Goal: Check status: Check status

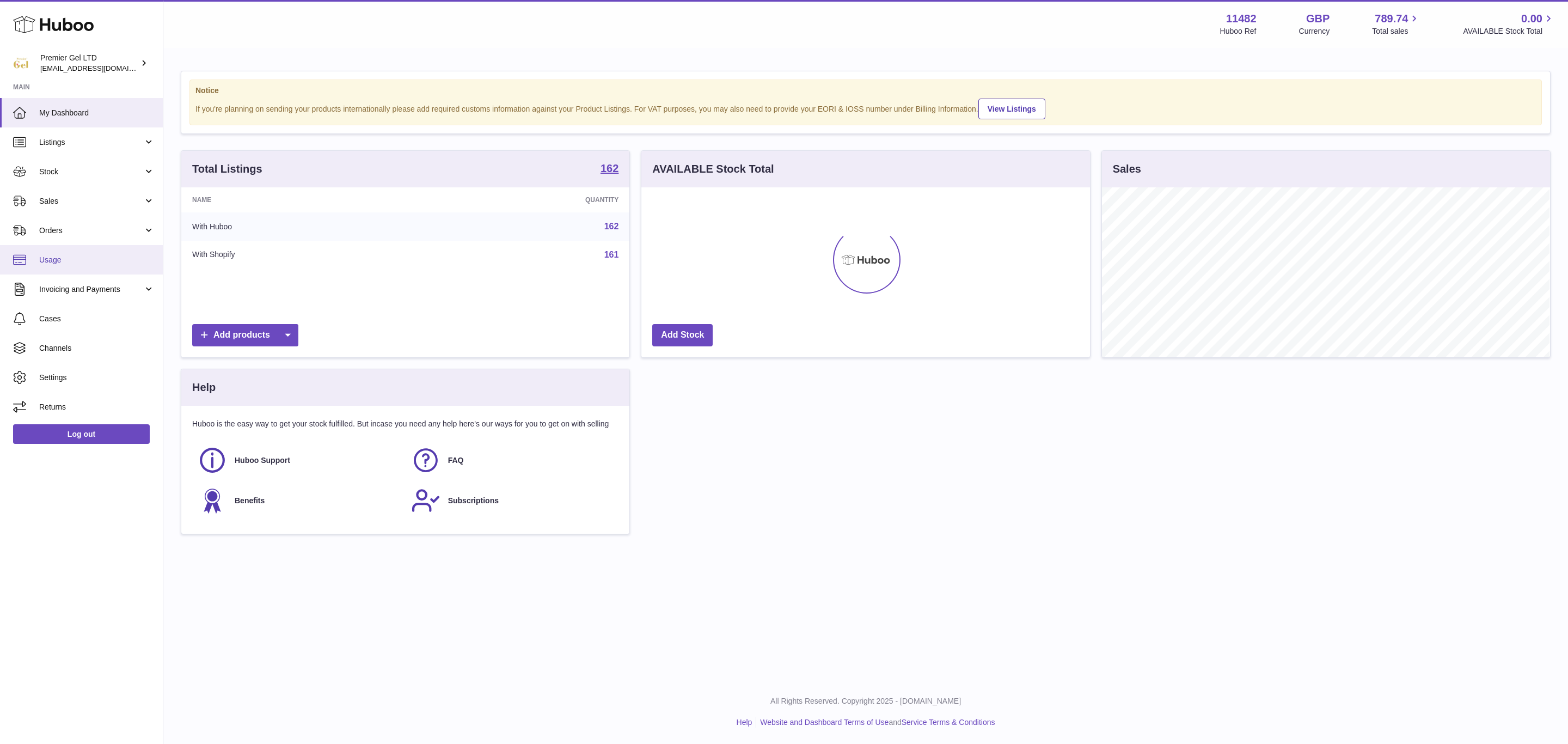
scroll to position [170, 448]
click at [82, 172] on span "Stock" at bounding box center [91, 172] width 104 height 10
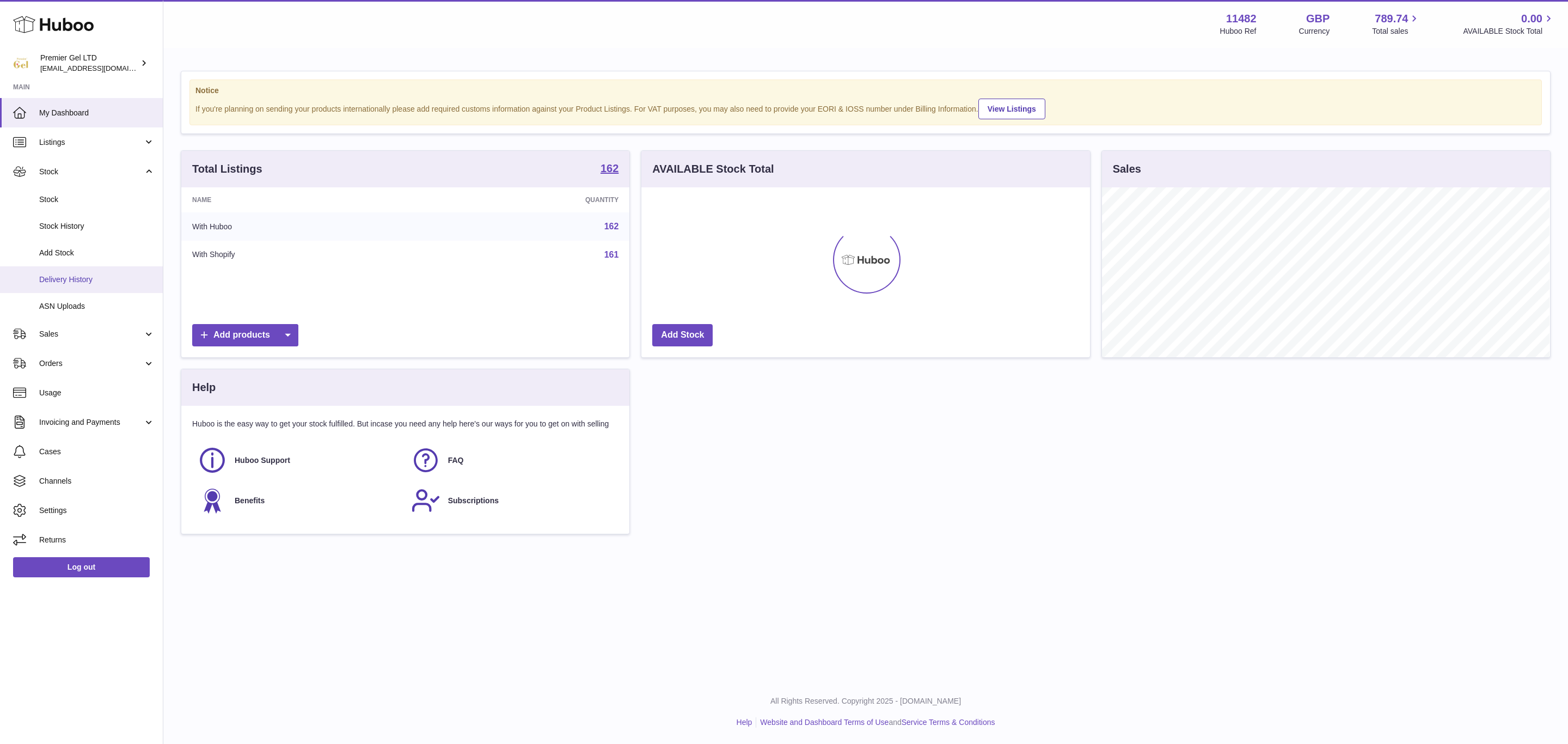
click at [82, 283] on span "Delivery History" at bounding box center [96, 280] width 115 height 10
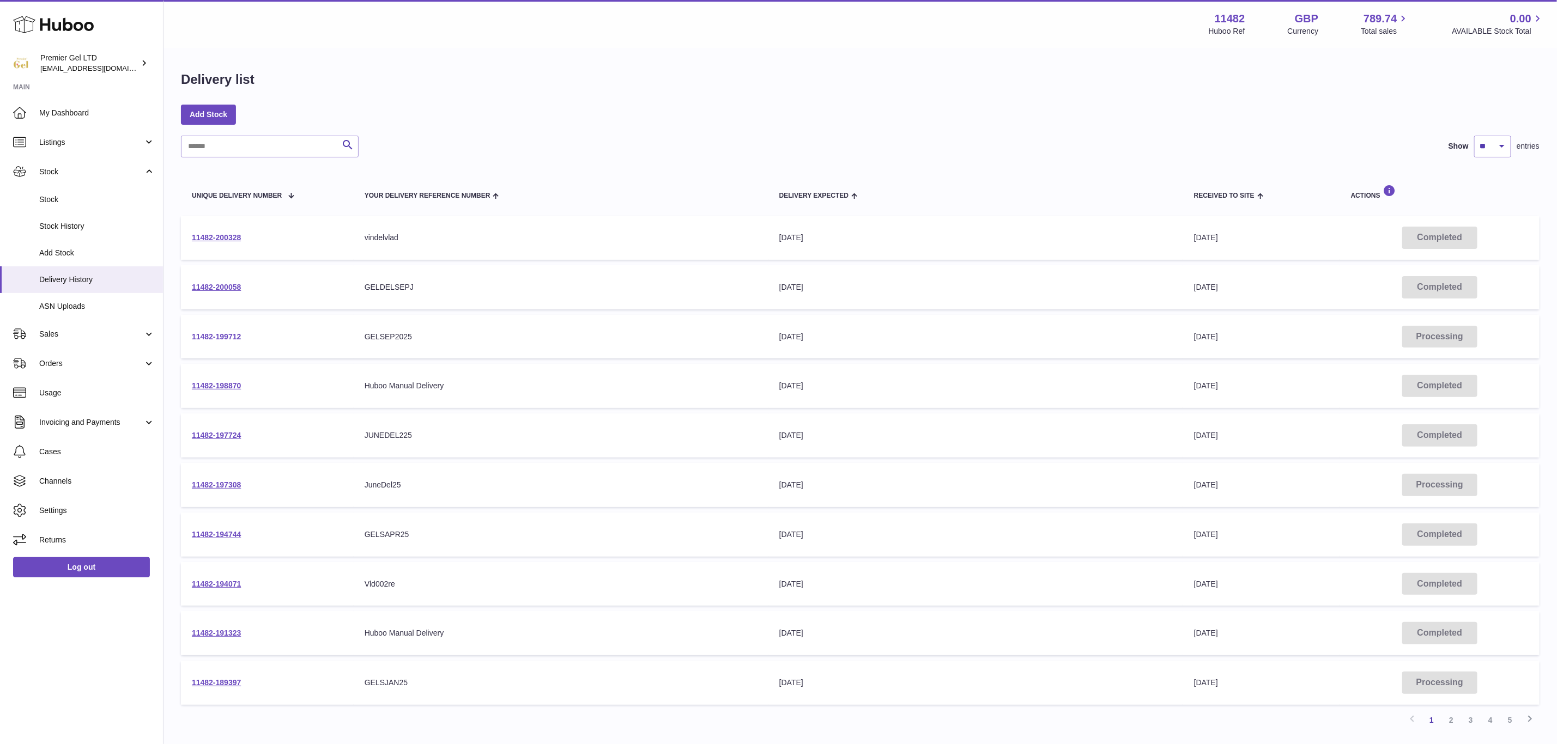
click at [220, 332] on link "11482-199712" at bounding box center [216, 336] width 49 height 9
